Goal: Navigation & Orientation: Find specific page/section

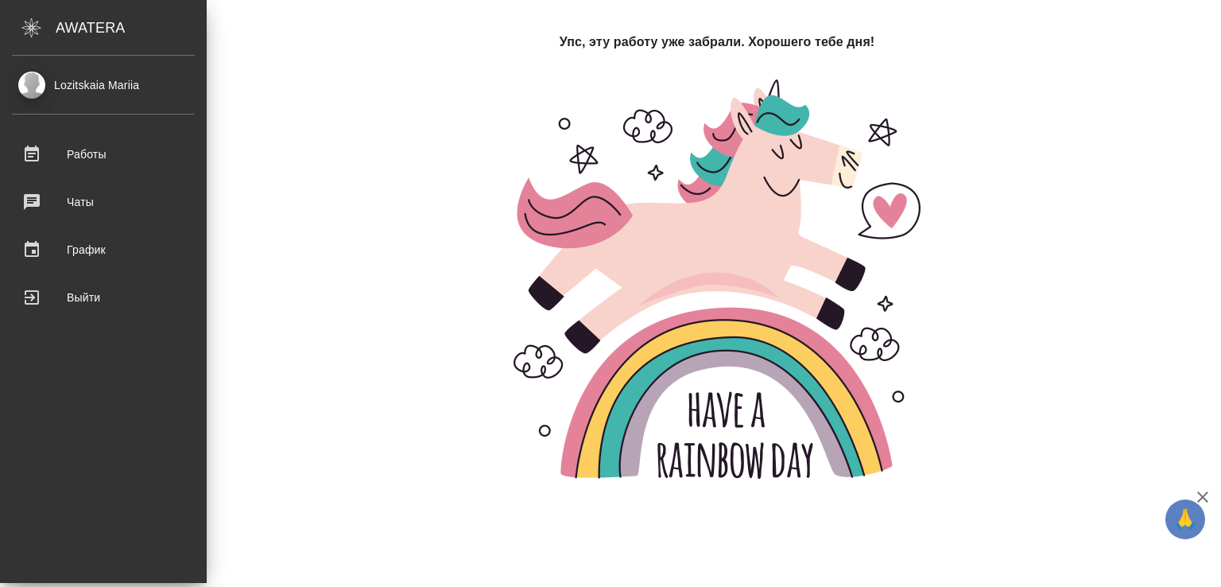
click at [83, 79] on div "Lozitskaia Mariia" at bounding box center [103, 84] width 183 height 17
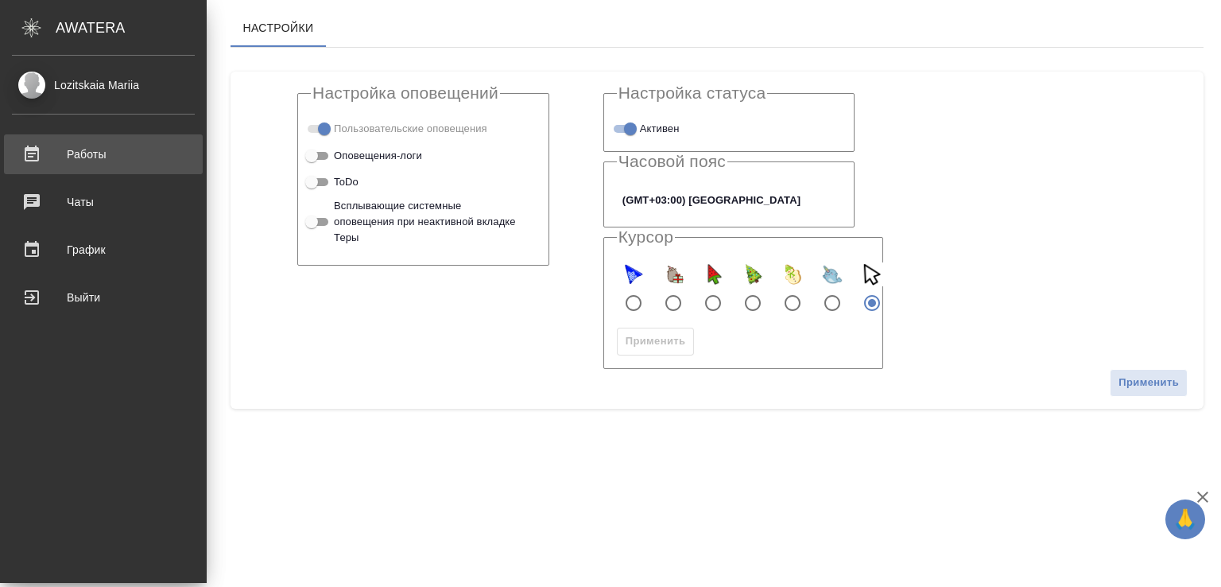
click at [81, 169] on link "Работы" at bounding box center [103, 154] width 199 height 40
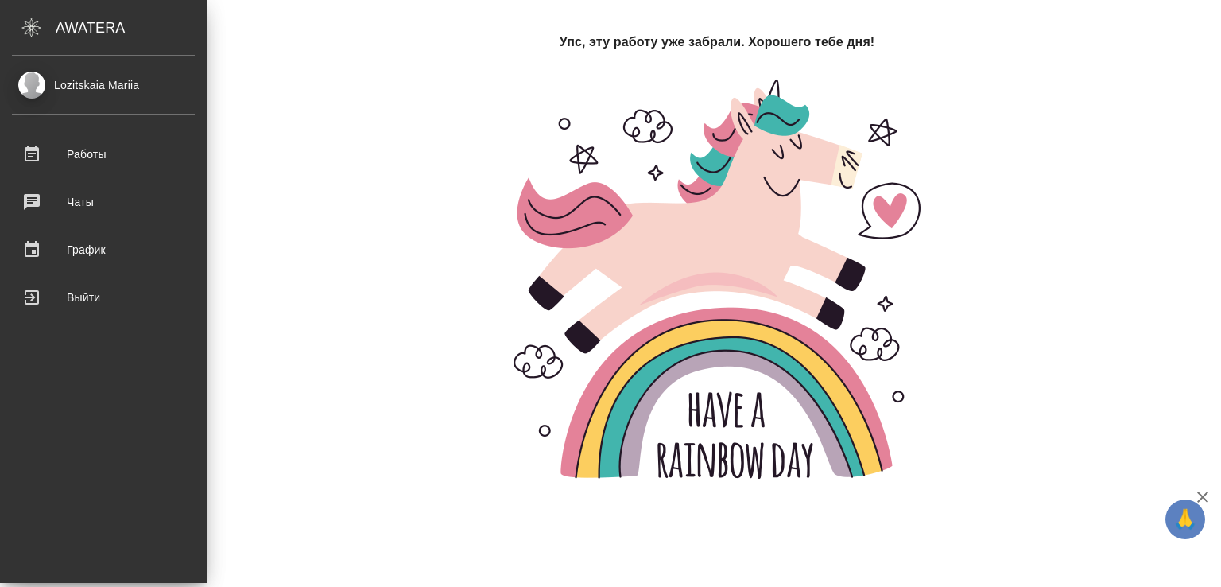
click at [79, 87] on div "Lozitskaia Mariia" at bounding box center [103, 84] width 183 height 17
